Goal: Navigation & Orientation: Find specific page/section

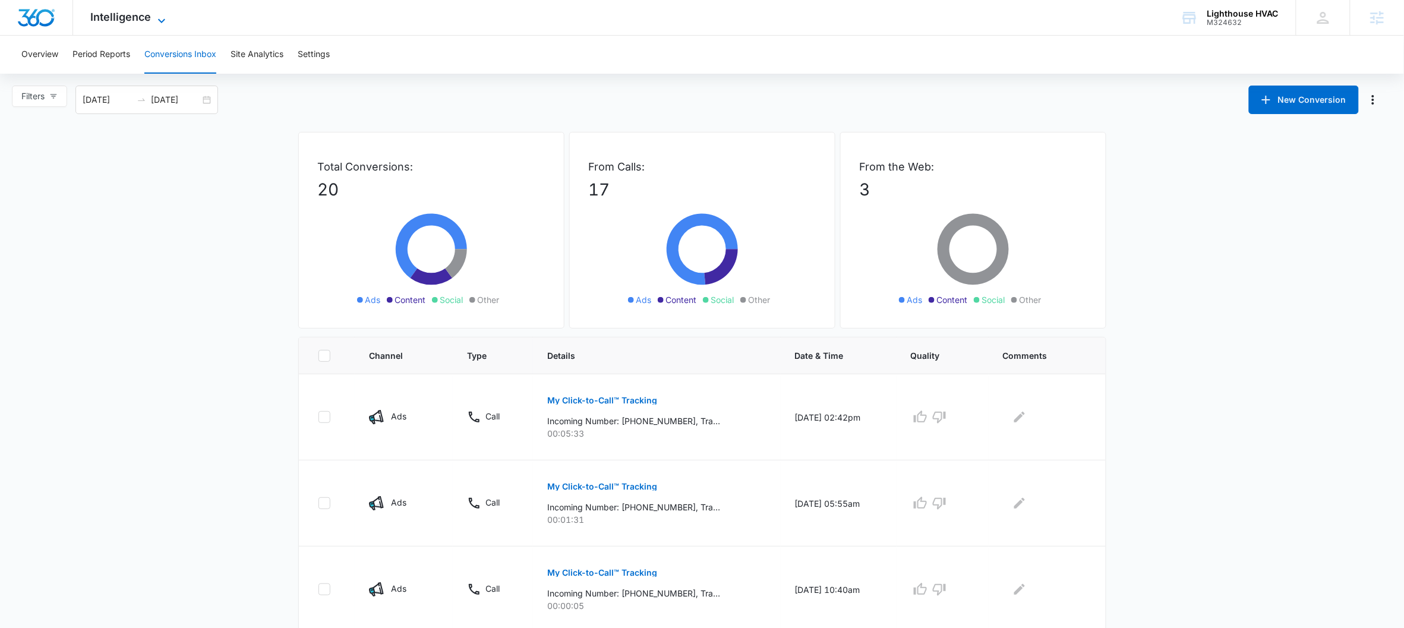
click at [161, 18] on icon at bounding box center [161, 21] width 14 height 14
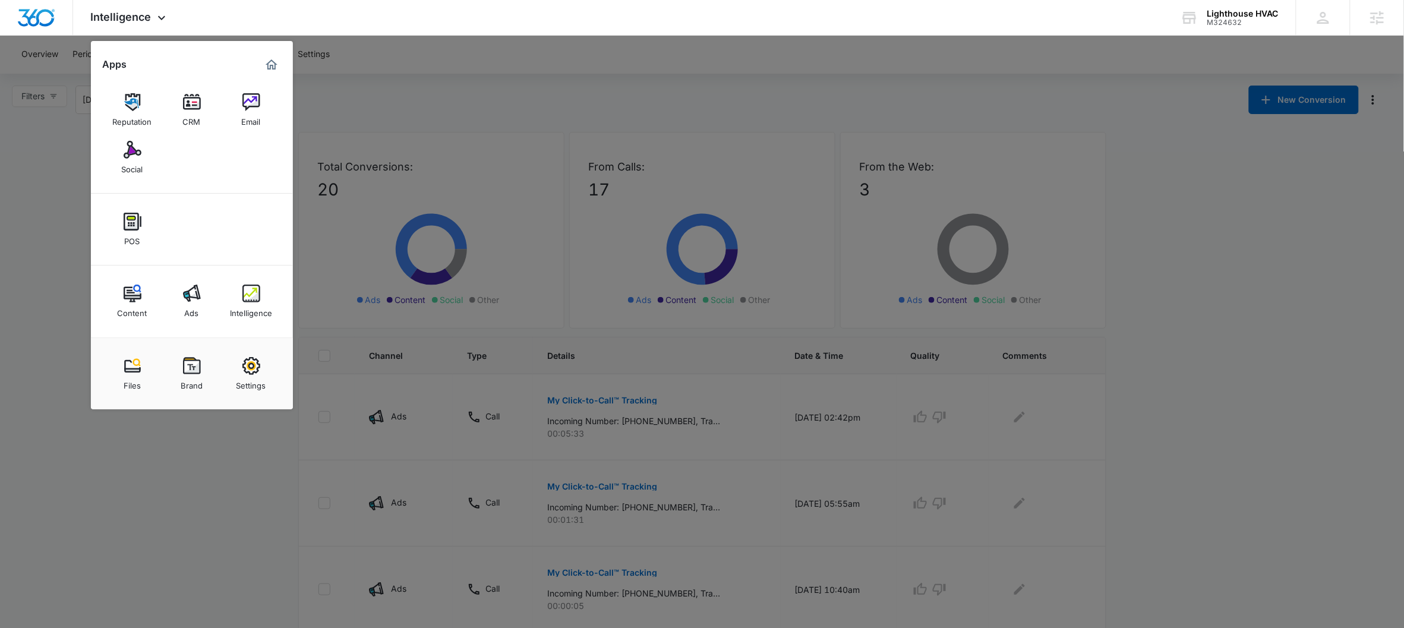
click at [345, 118] on div at bounding box center [702, 314] width 1404 height 628
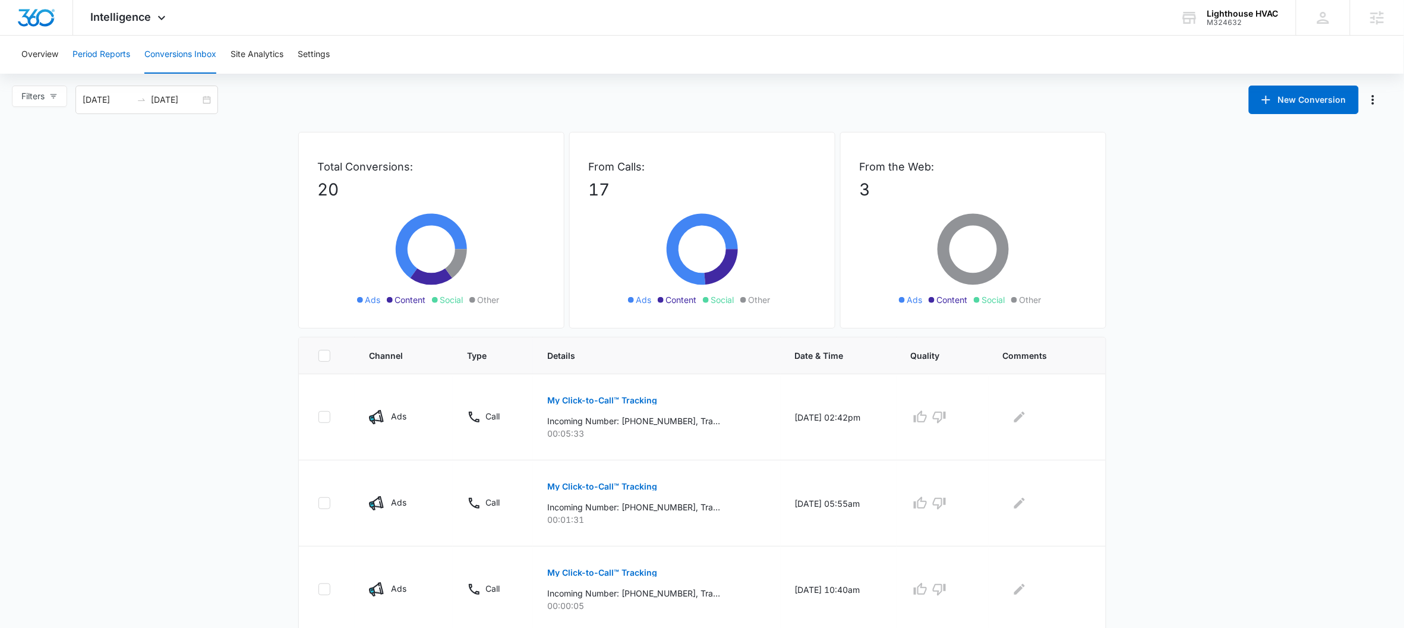
click at [108, 56] on button "Period Reports" at bounding box center [101, 55] width 58 height 38
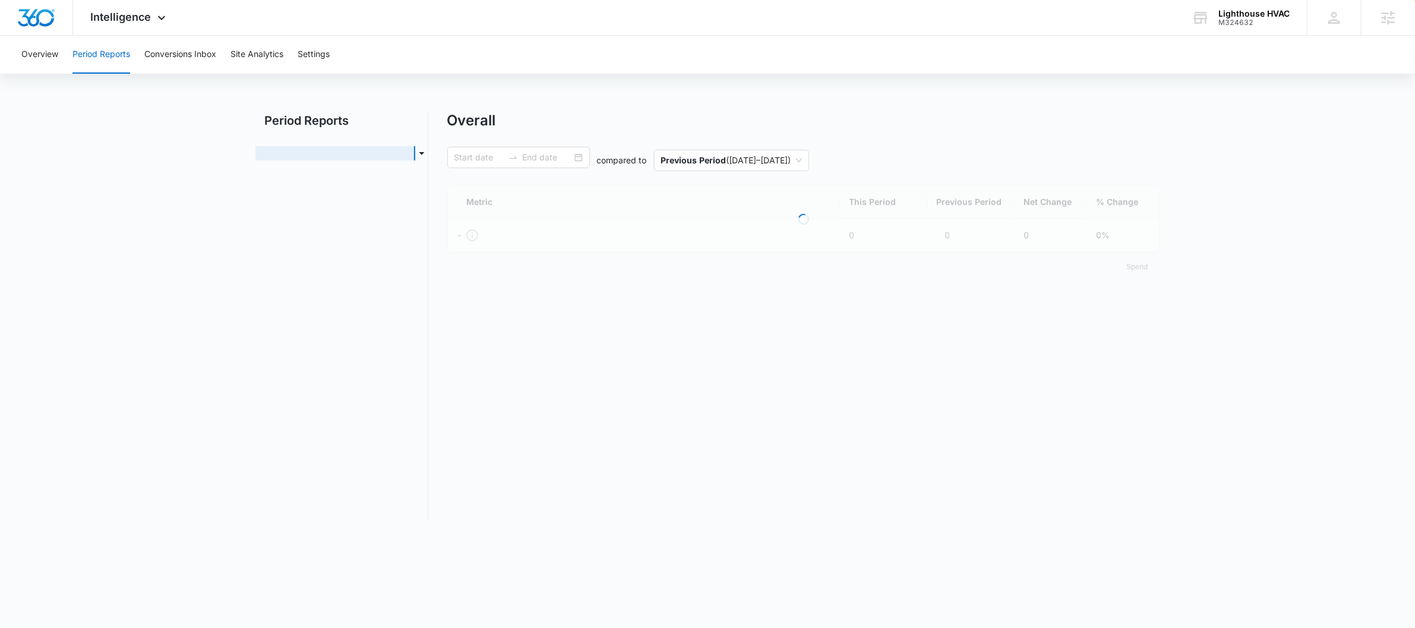
type input "[DATE]"
click at [337, 183] on link "Organic & Content Marketing" at bounding box center [322, 178] width 114 height 12
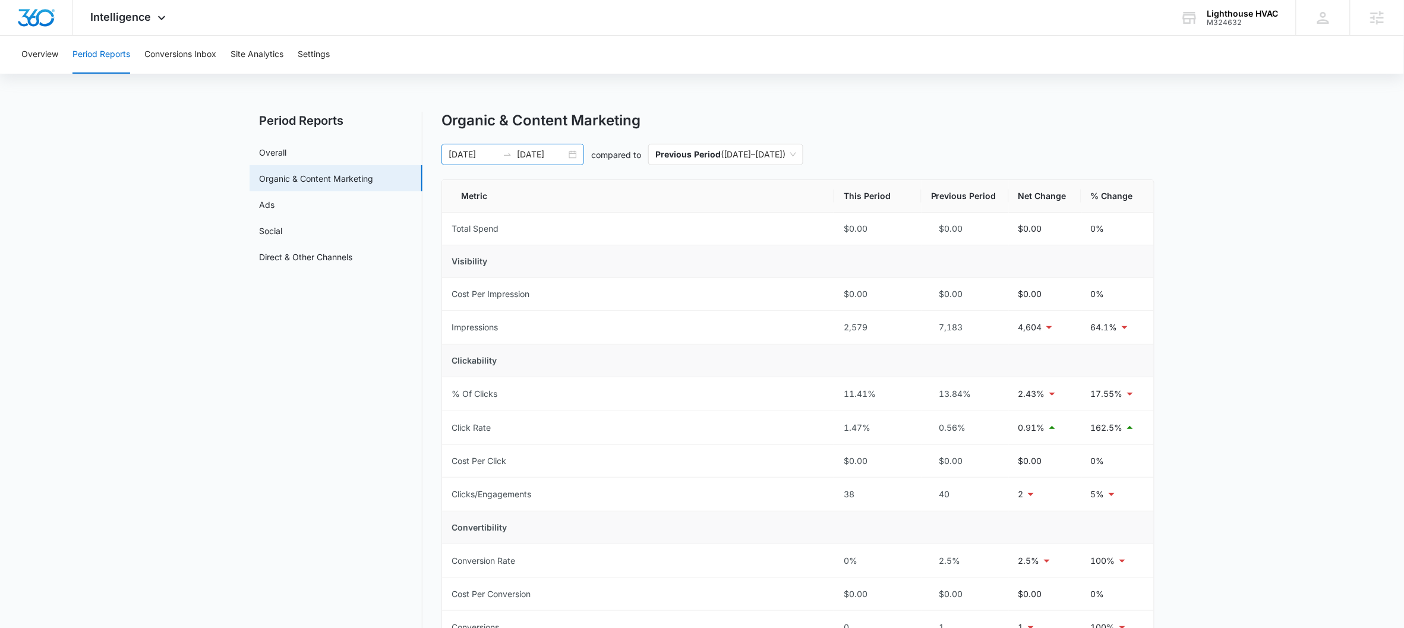
click at [569, 153] on div "[DATE] [DATE]" at bounding box center [512, 154] width 143 height 21
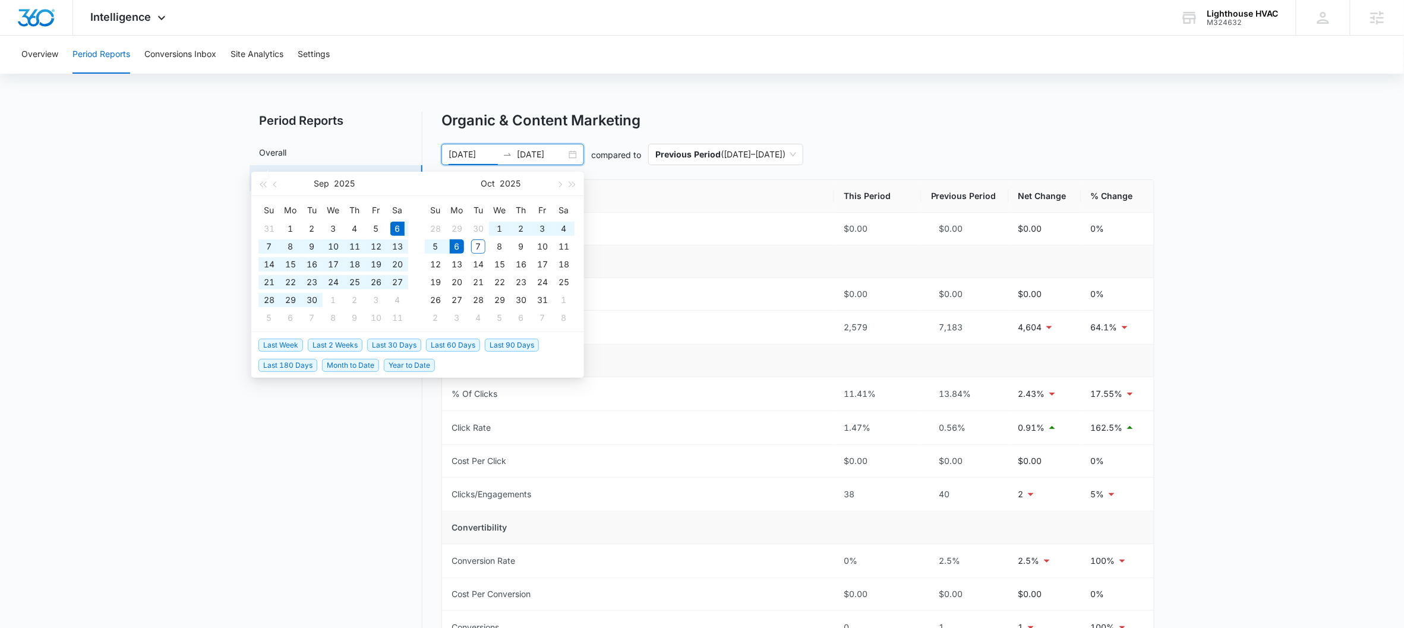
type input "[DATE]"
click at [744, 113] on div "Organic & Content Marketing" at bounding box center [797, 121] width 713 height 18
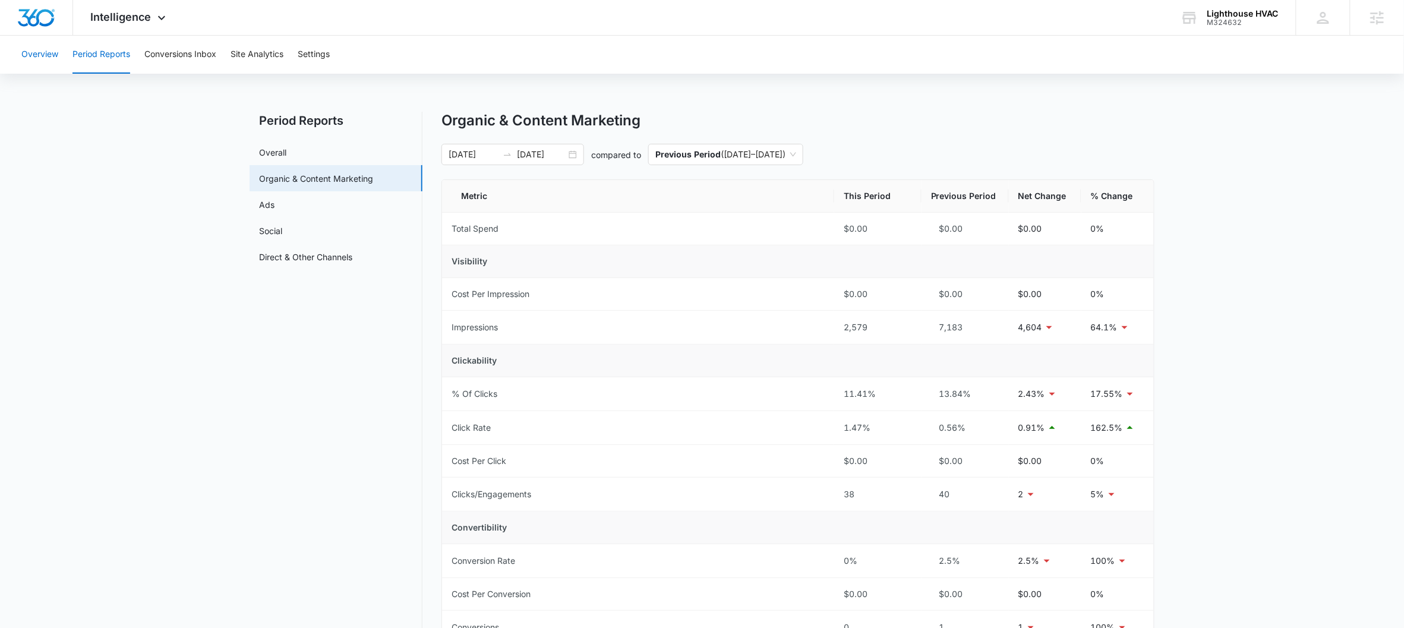
click at [37, 51] on button "Overview" at bounding box center [39, 55] width 37 height 38
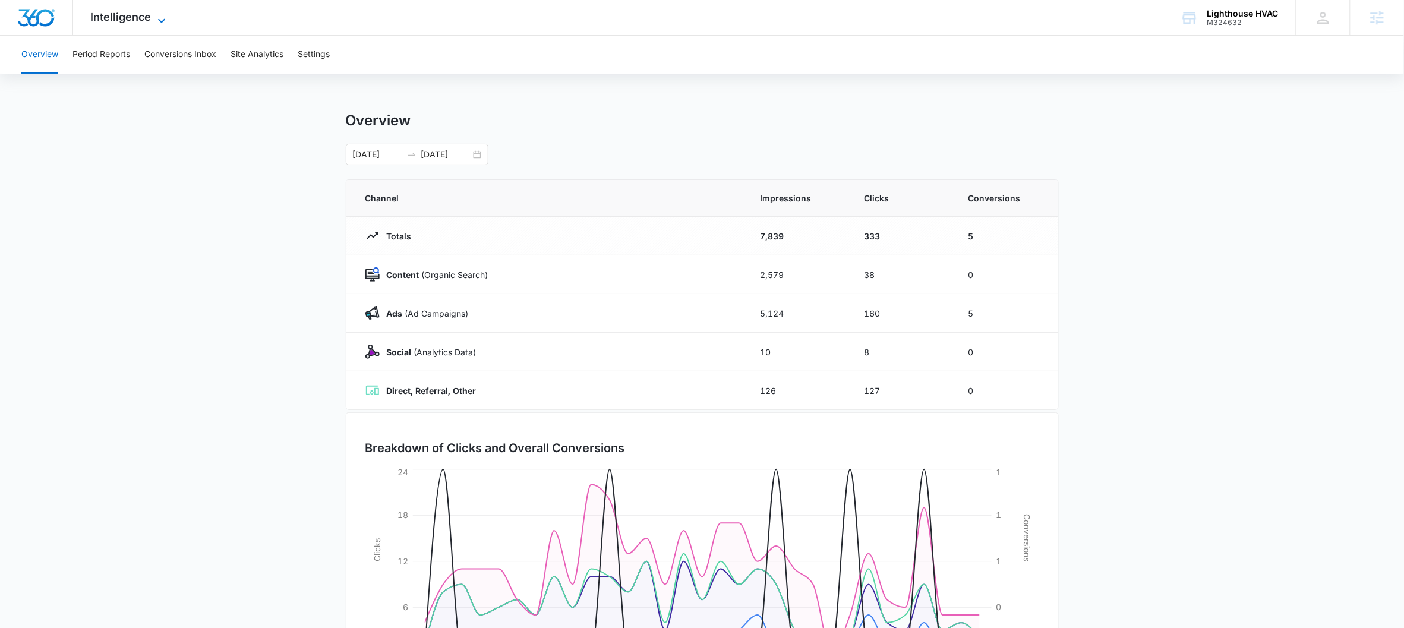
click at [126, 22] on span "Intelligence" at bounding box center [121, 17] width 61 height 12
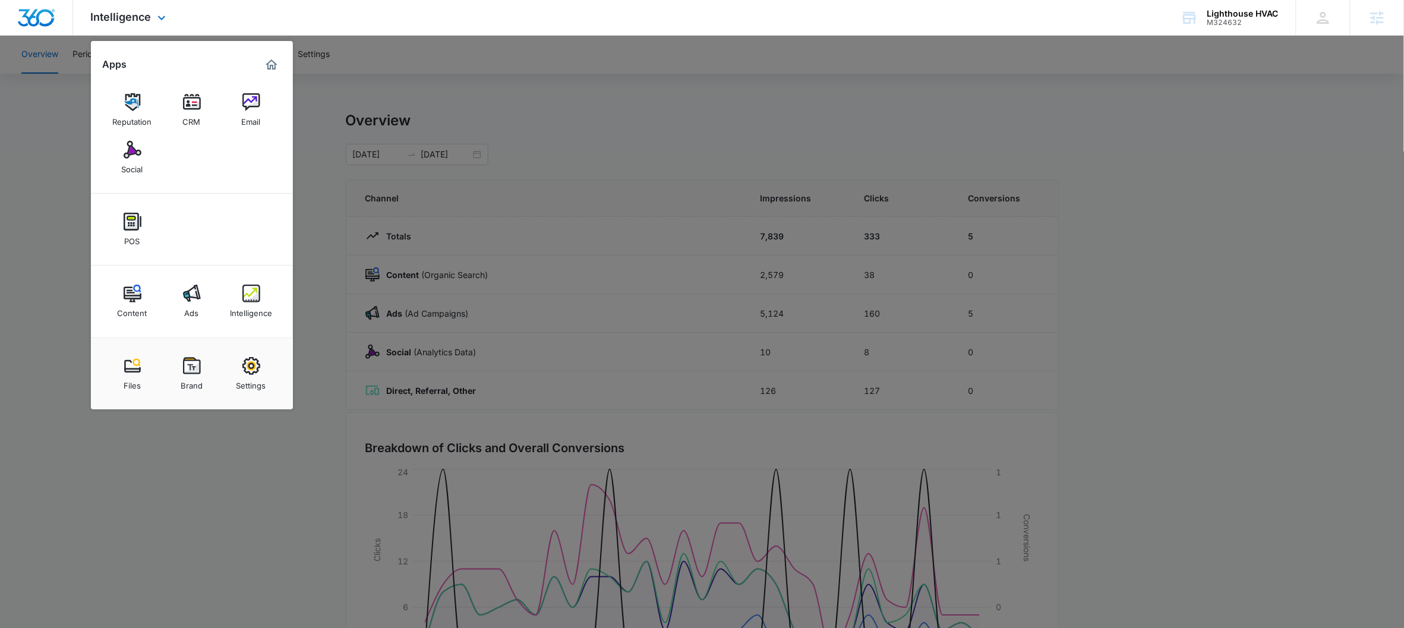
click at [36, 17] on img "Dashboard" at bounding box center [36, 18] width 38 height 18
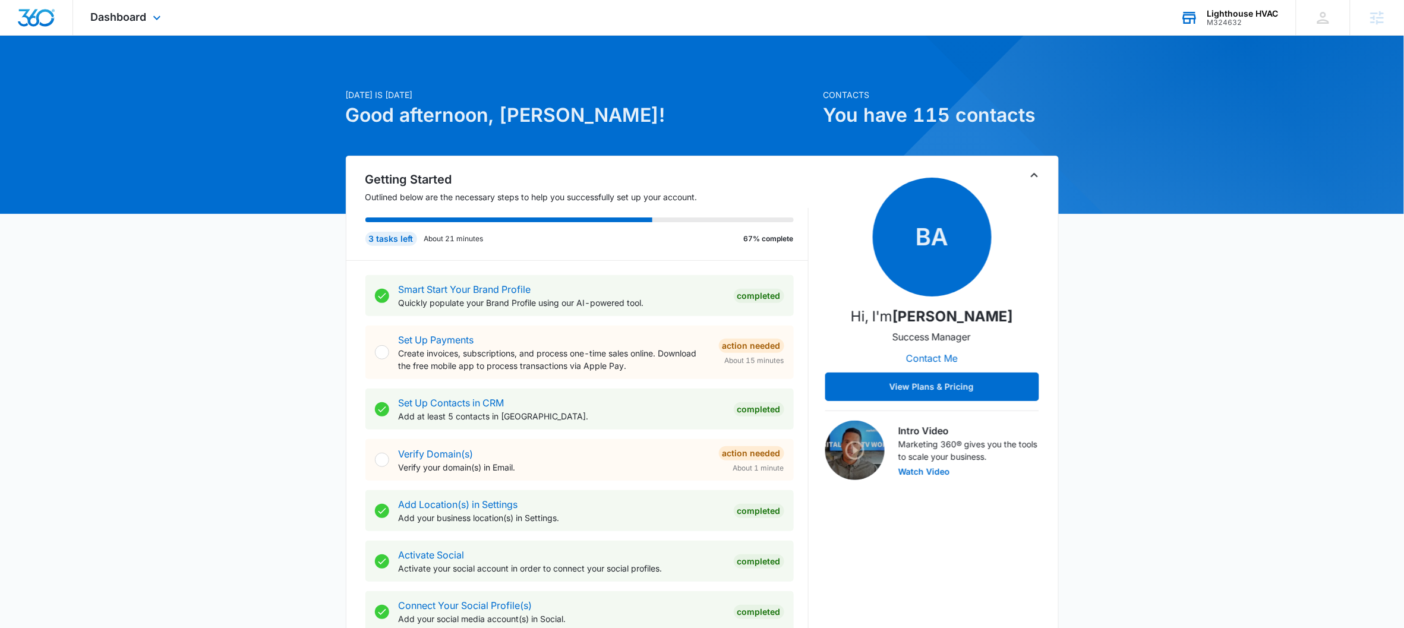
click at [1240, 14] on div "Lighthouse HVAC" at bounding box center [1242, 14] width 71 height 10
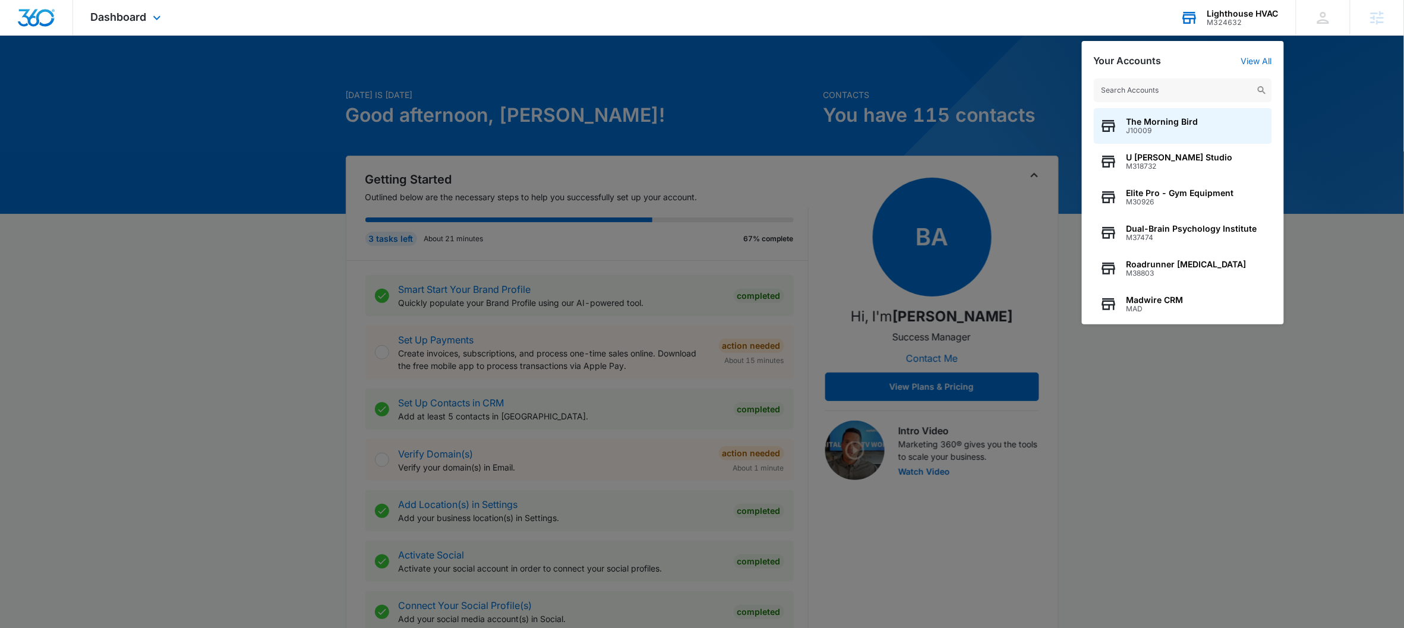
click at [1141, 87] on input "text" at bounding box center [1183, 90] width 178 height 24
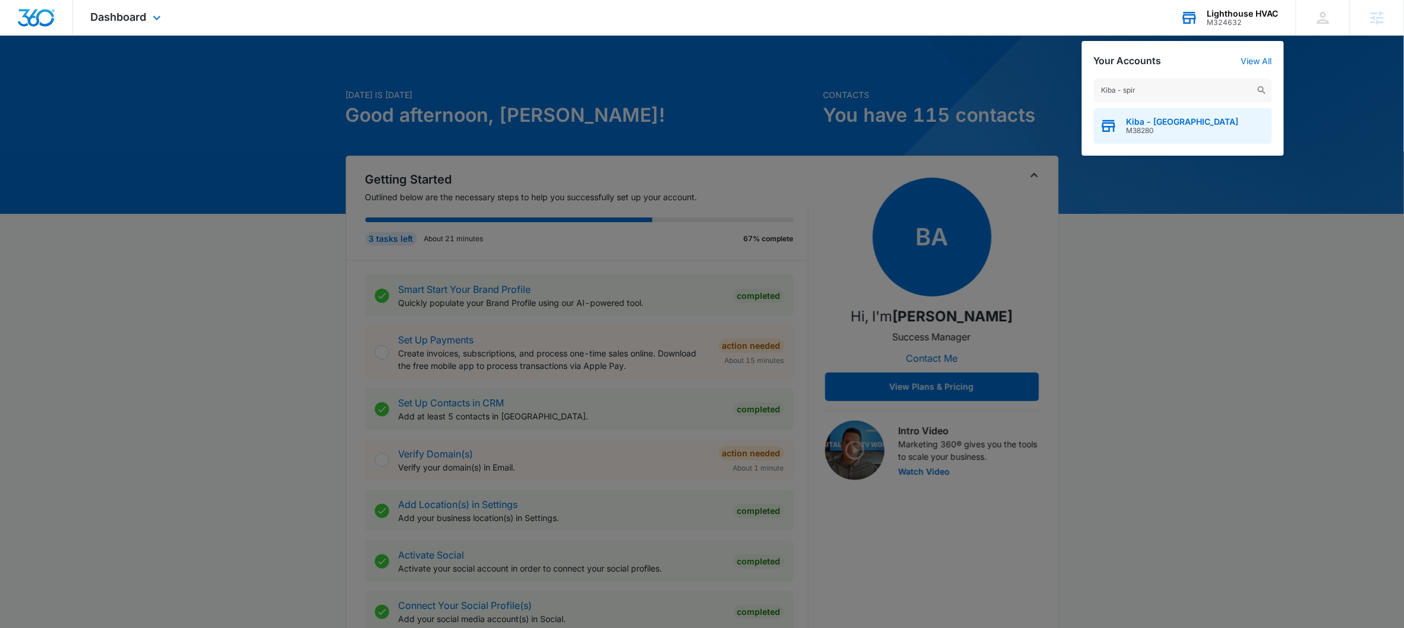
type input "Kiba - spir"
click at [1194, 129] on span "M38280" at bounding box center [1182, 131] width 112 height 8
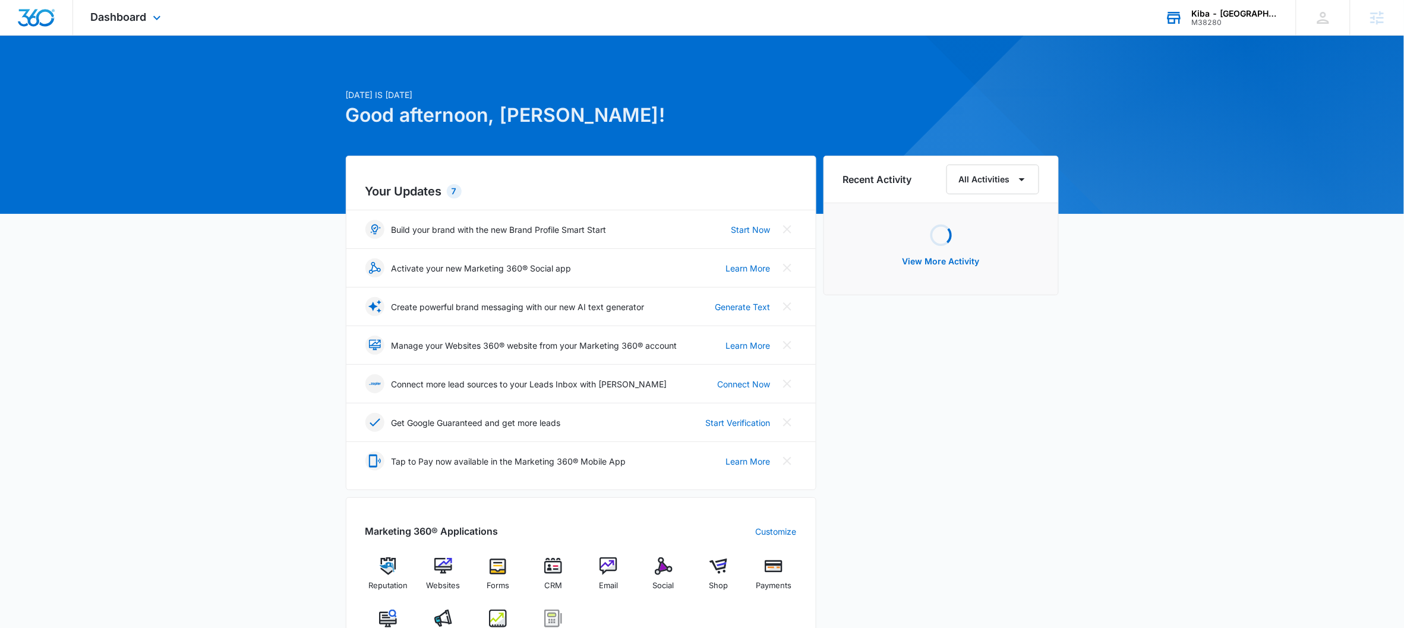
click at [108, 30] on div "Dashboard Apps Reputation Websites Forms CRM Email Social Shop Payments POS Con…" at bounding box center [127, 17] width 109 height 35
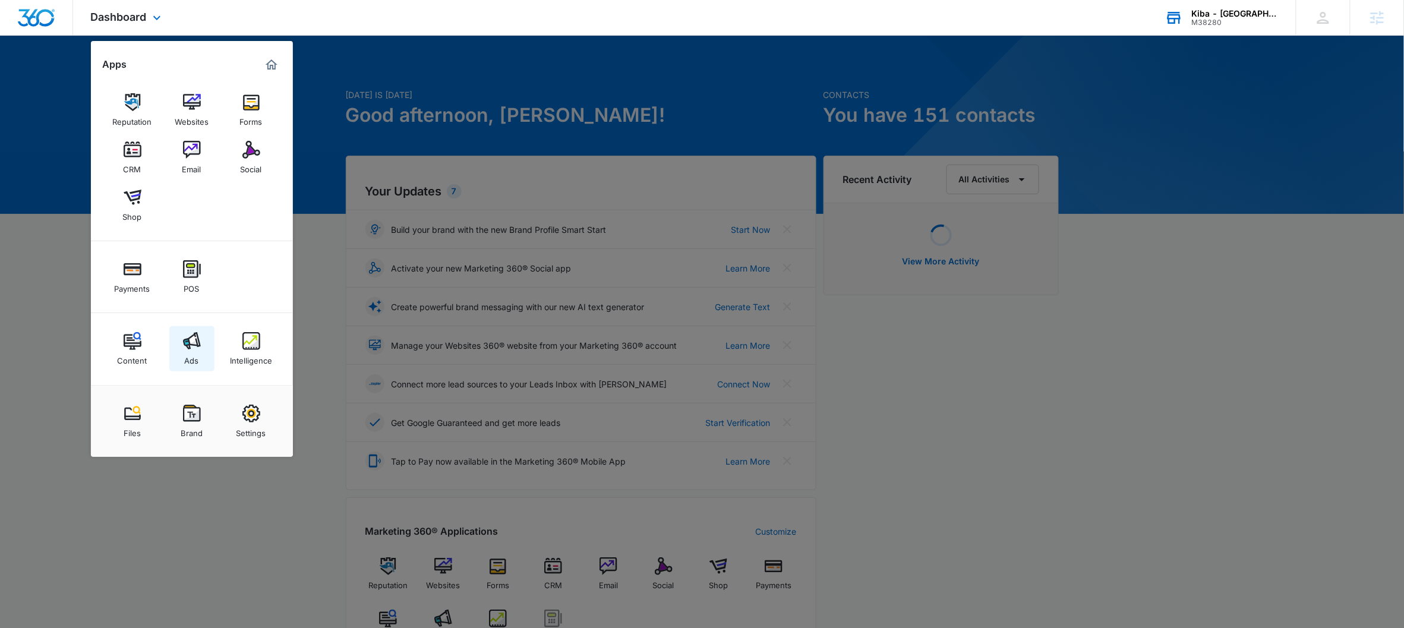
click at [199, 350] on link "Ads" at bounding box center [191, 348] width 45 height 45
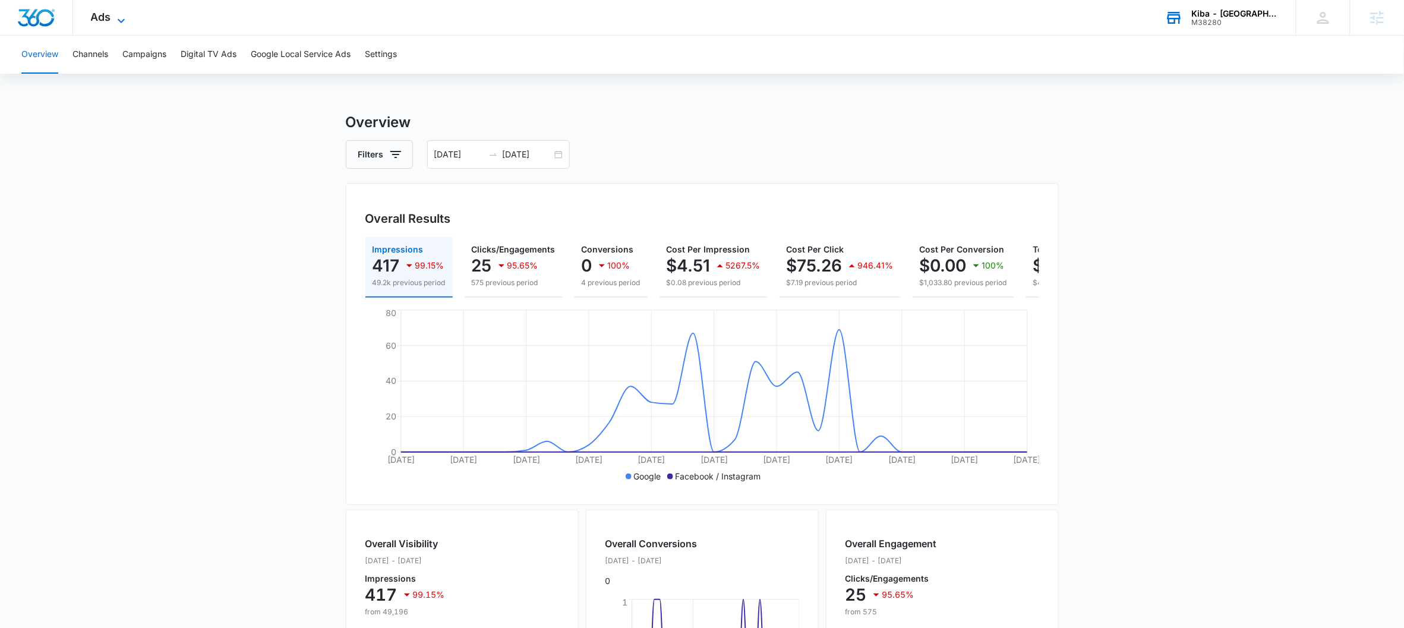
click at [122, 20] on icon at bounding box center [121, 20] width 7 height 4
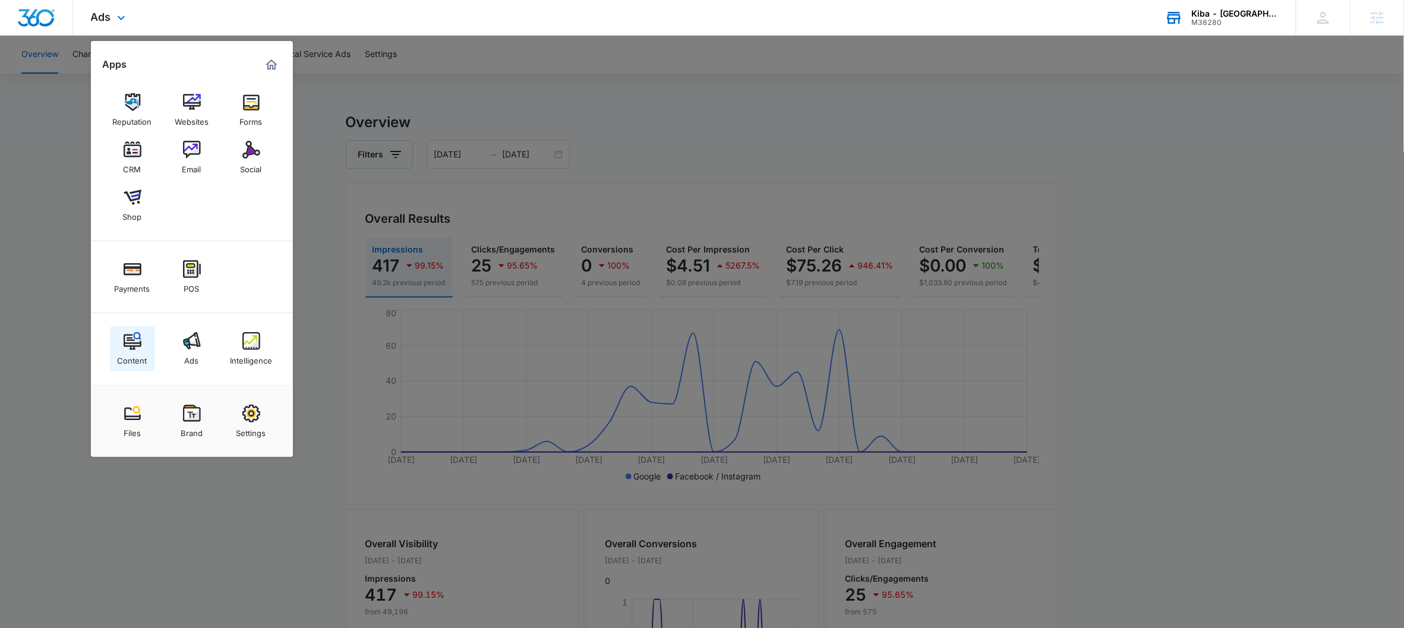
click at [141, 355] on div "Content" at bounding box center [133, 357] width 30 height 15
